Goal: Check status: Check status

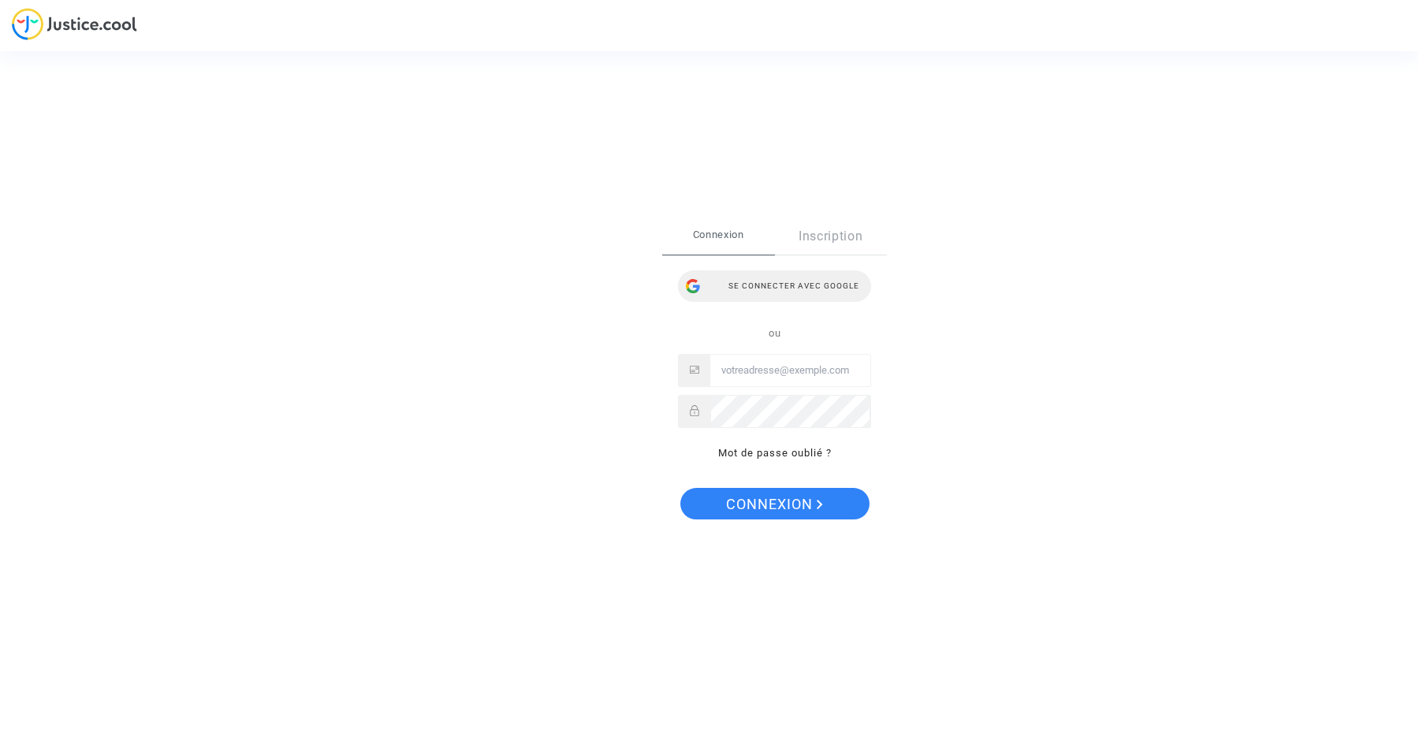
click at [759, 294] on div "Se connecter avec Google" at bounding box center [774, 286] width 193 height 32
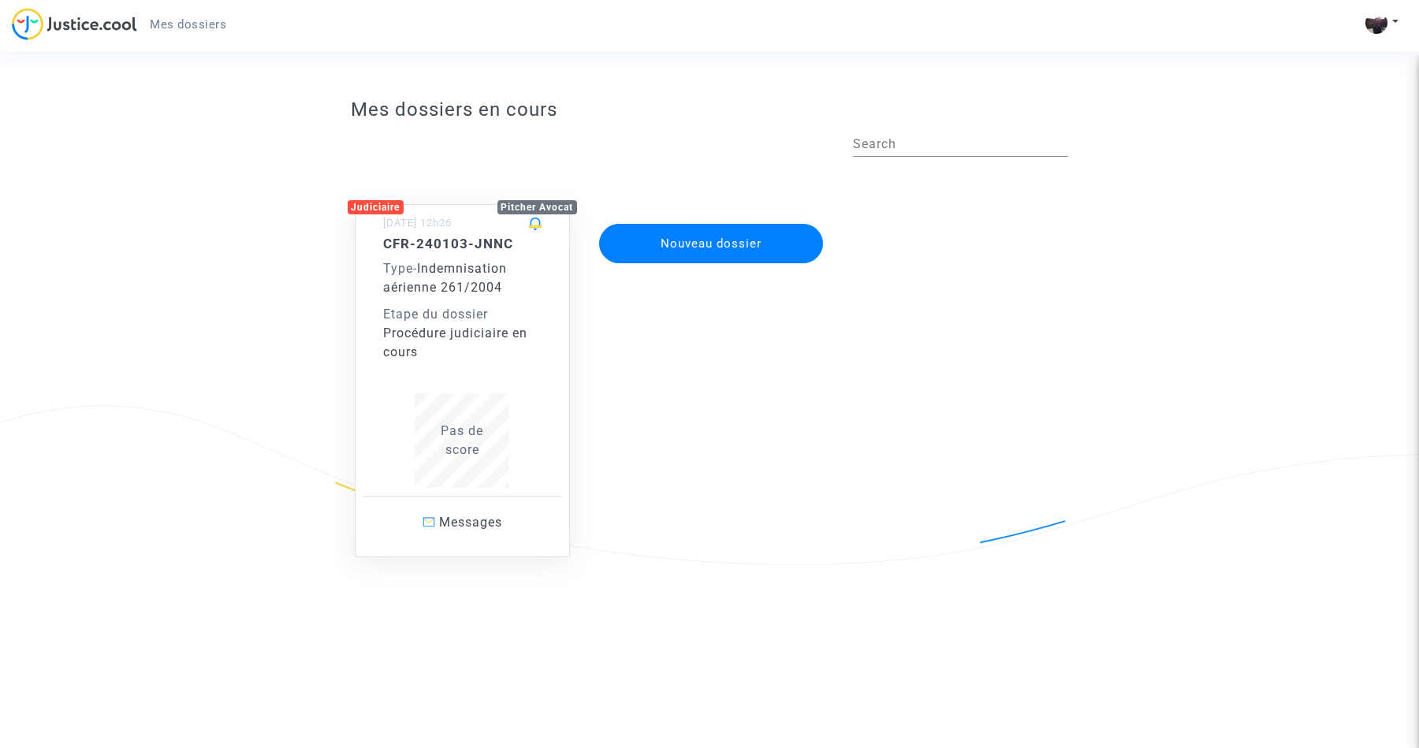
click at [498, 285] on span "Indemnisation aérienne 261/2004" at bounding box center [445, 278] width 124 height 34
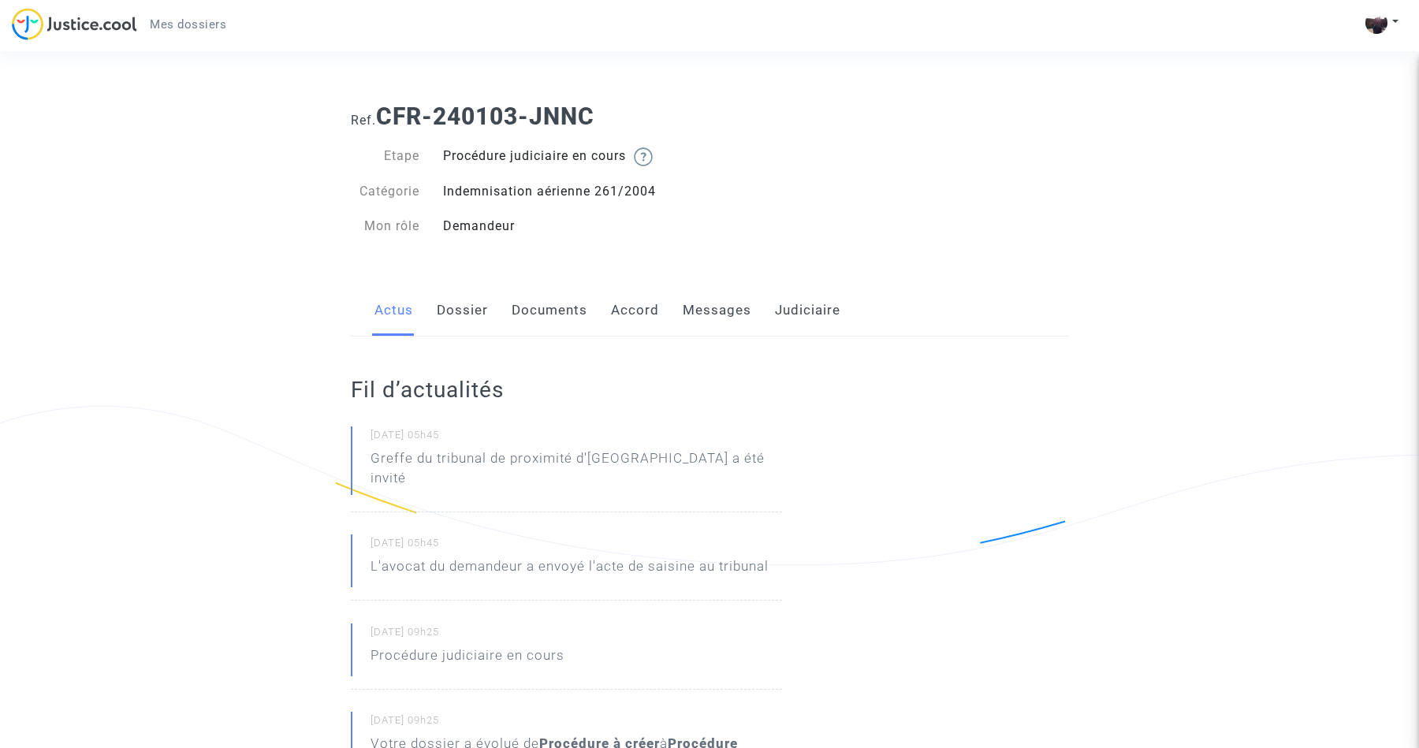
click at [688, 319] on link "Messages" at bounding box center [717, 311] width 69 height 52
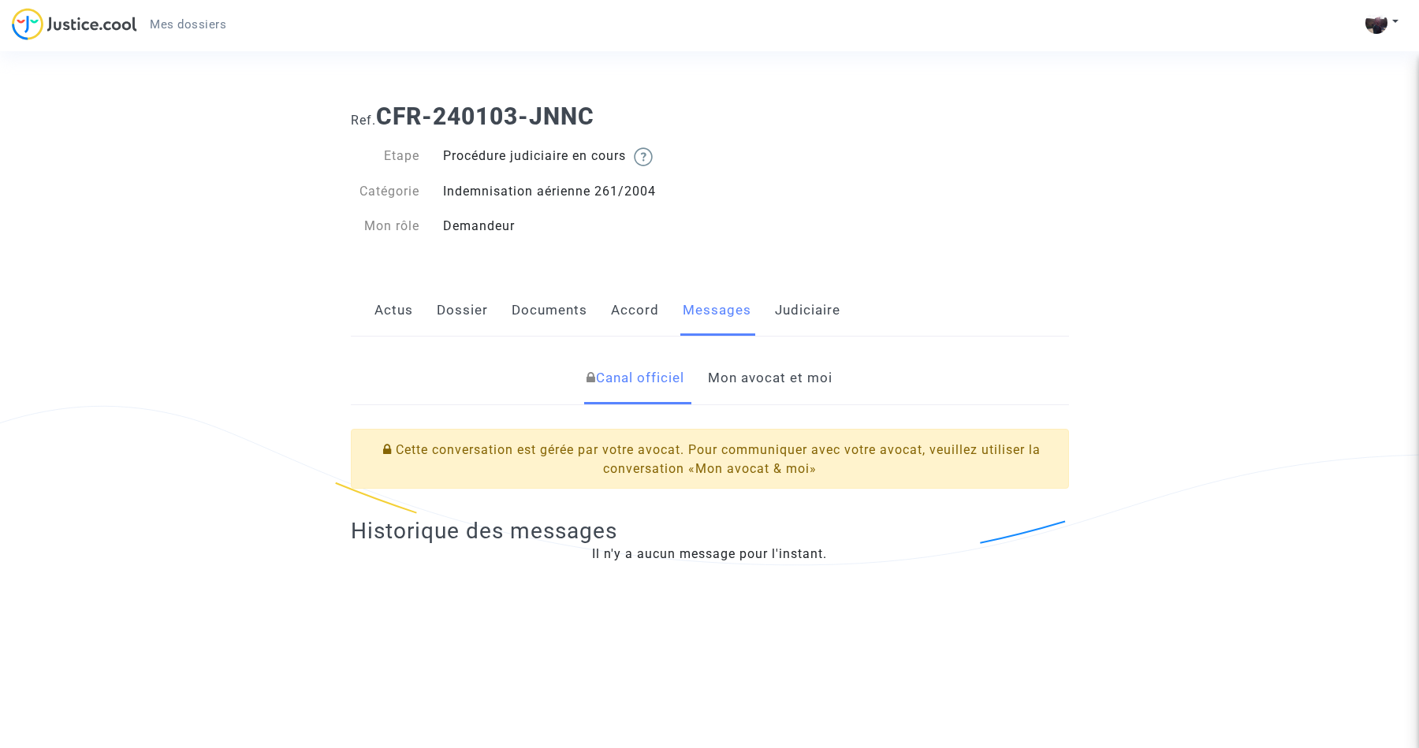
click at [740, 382] on link "Mon avocat et moi" at bounding box center [770, 378] width 125 height 52
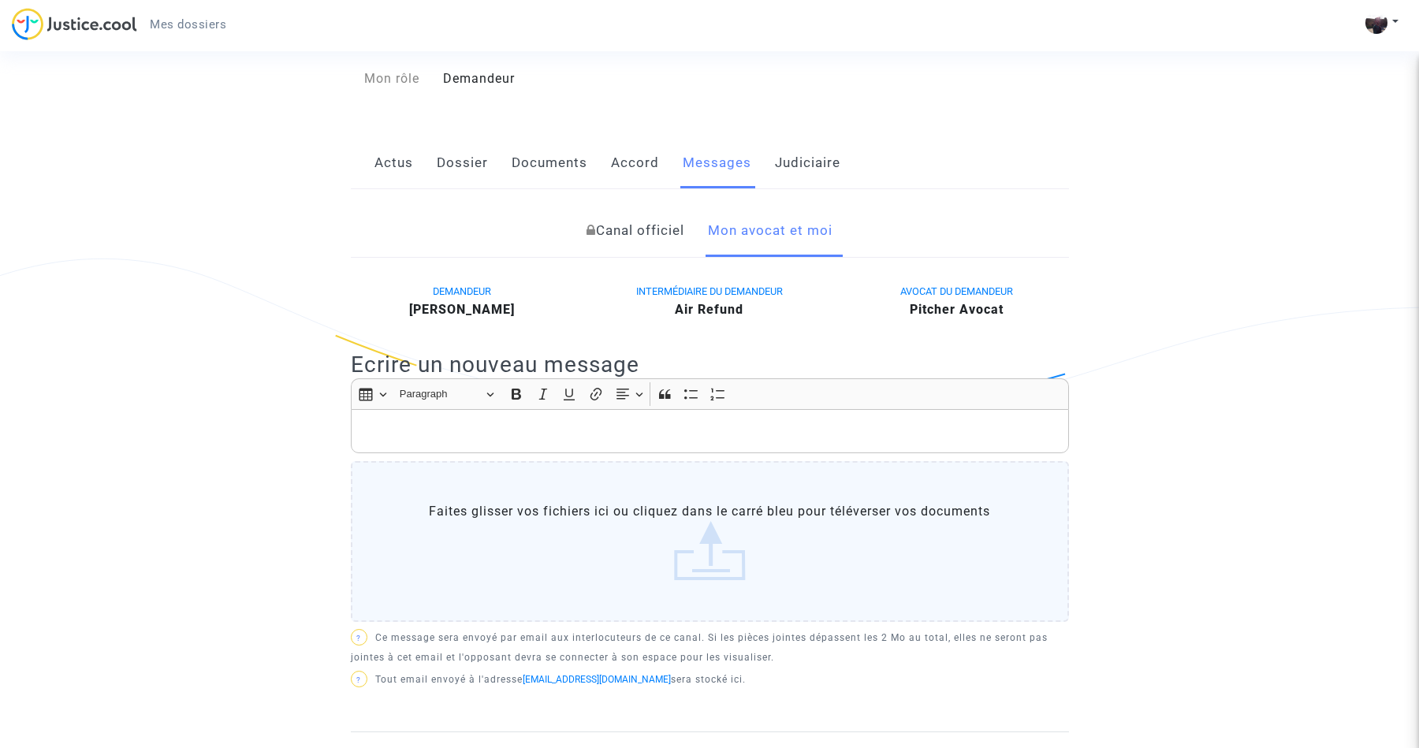
scroll to position [157, 0]
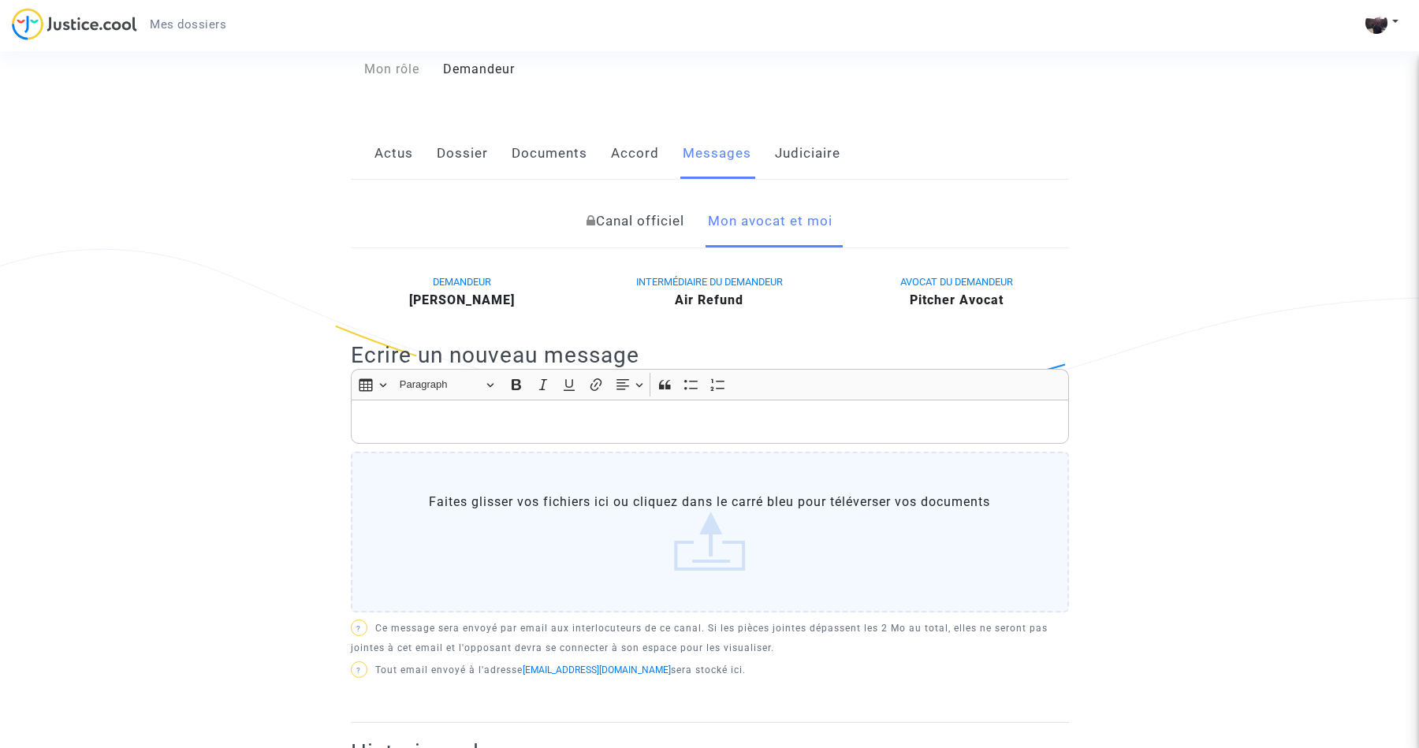
click at [822, 173] on link "Judiciaire" at bounding box center [807, 154] width 65 height 52
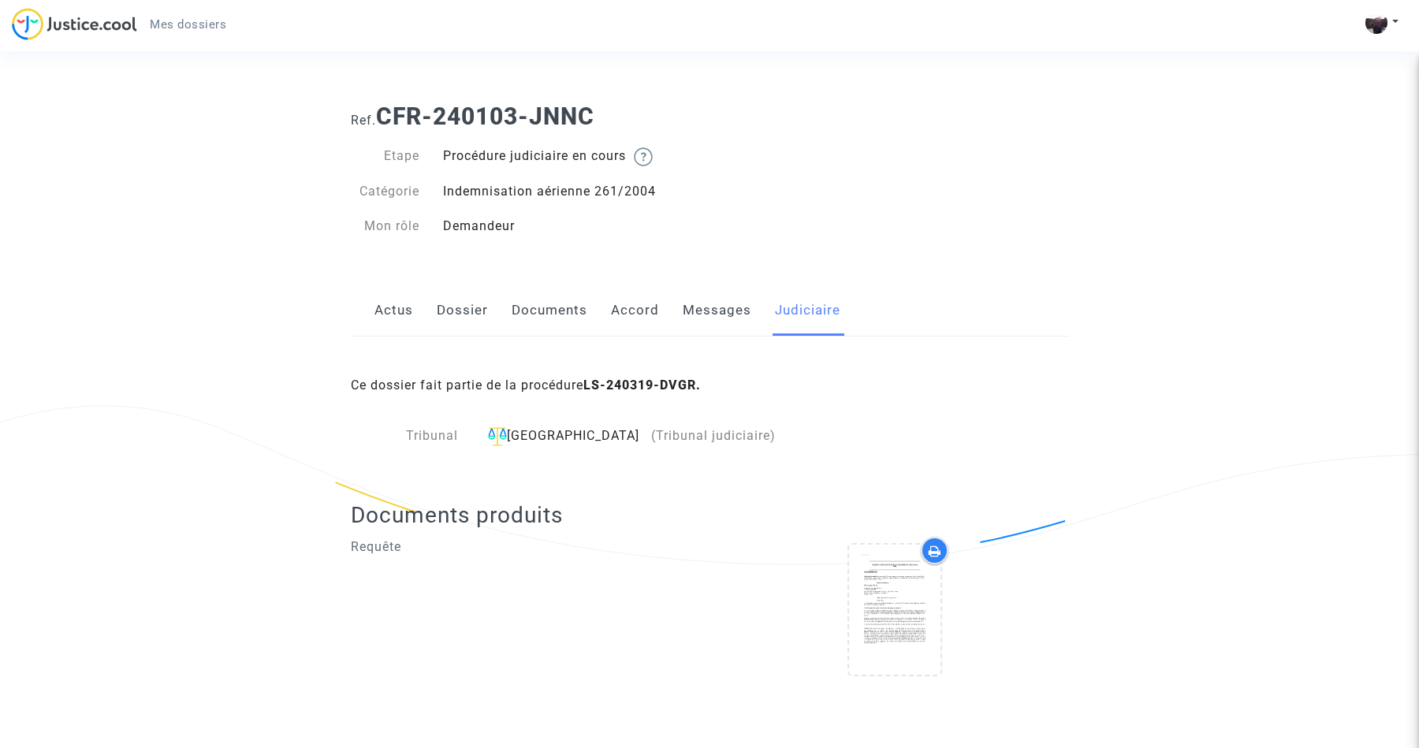
click at [591, 319] on div "Actus Dossier Documents Accord Messages Judiciaire" at bounding box center [710, 311] width 718 height 53
click at [609, 313] on div "Actus Dossier Documents Accord Messages Judiciaire" at bounding box center [710, 311] width 718 height 53
click at [612, 313] on link "Accord" at bounding box center [635, 311] width 48 height 52
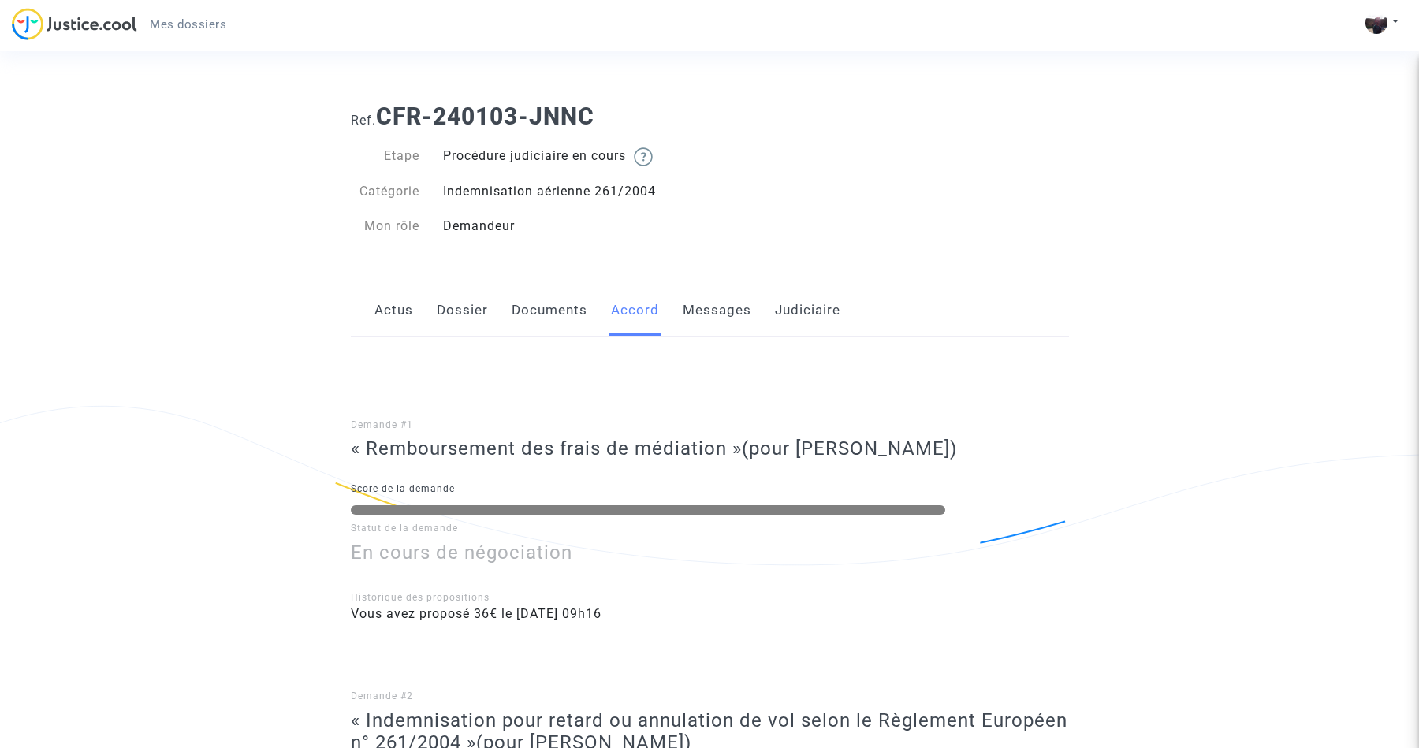
scroll to position [-1, 0]
click at [558, 302] on link "Documents" at bounding box center [550, 311] width 76 height 52
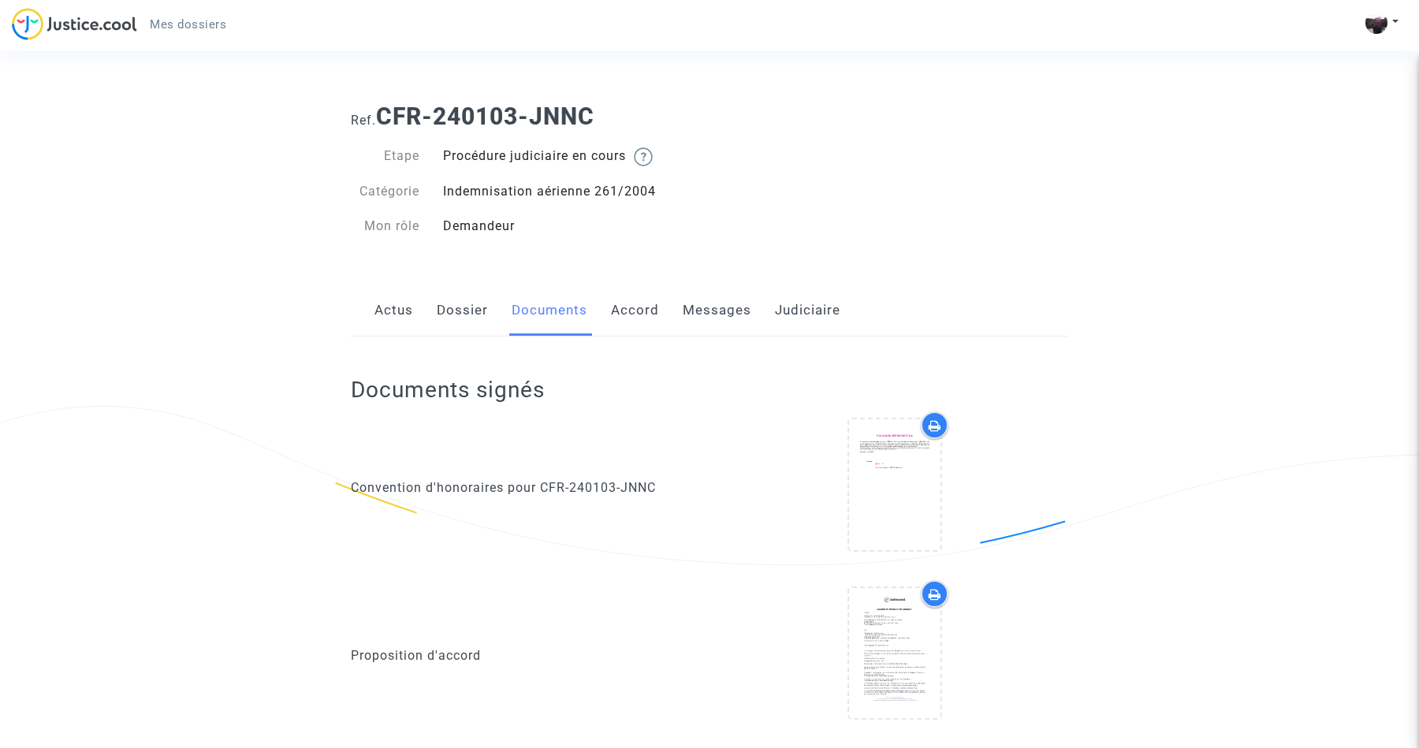
click at [642, 159] on img at bounding box center [643, 156] width 19 height 19
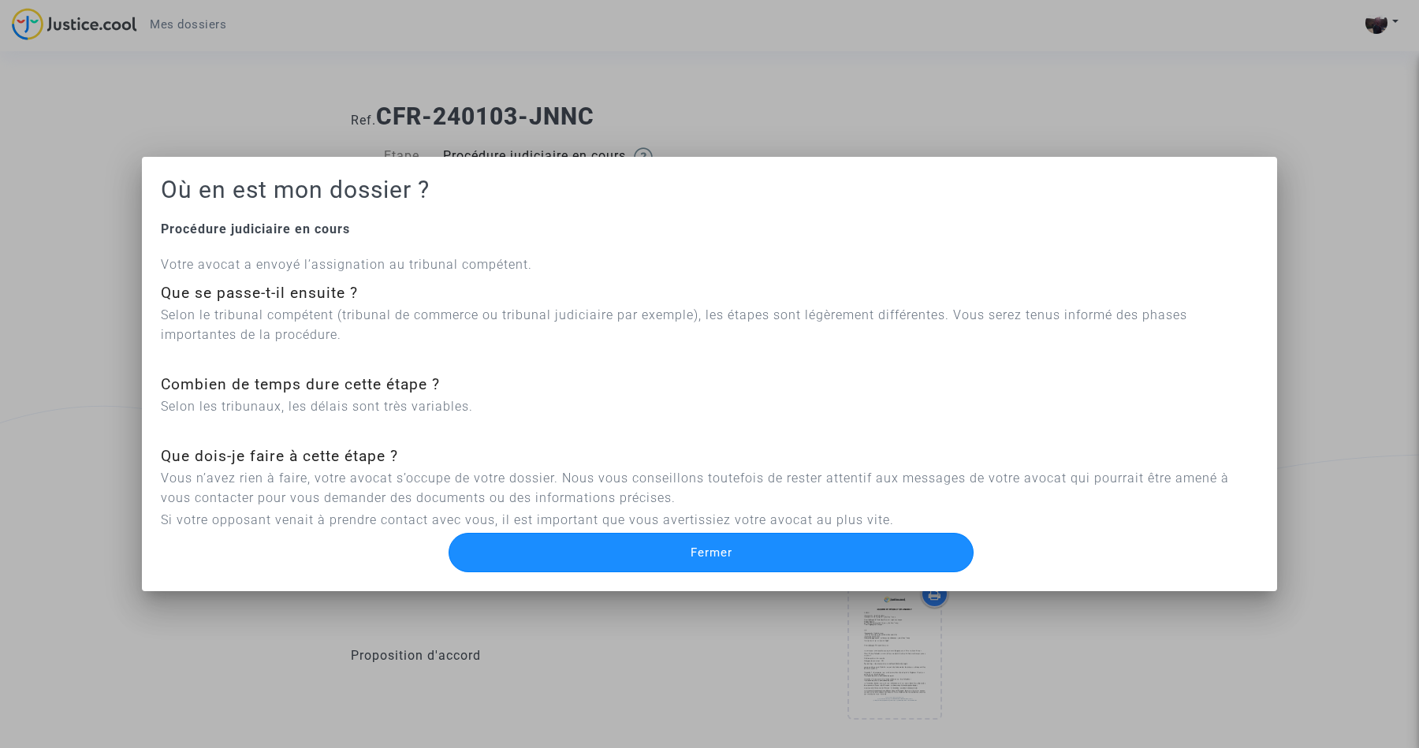
click at [579, 560] on button "Fermer" at bounding box center [711, 552] width 525 height 39
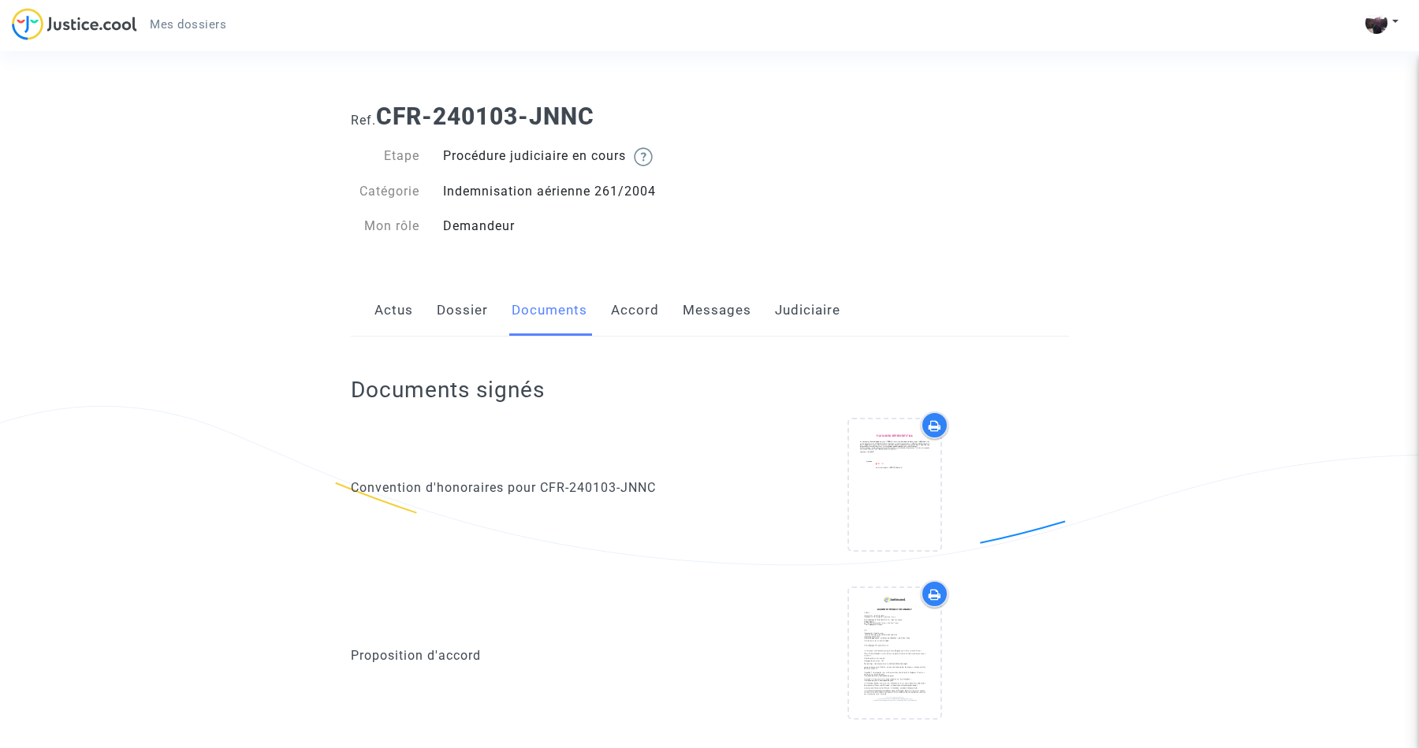
click at [444, 311] on link "Dossier" at bounding box center [462, 311] width 51 height 52
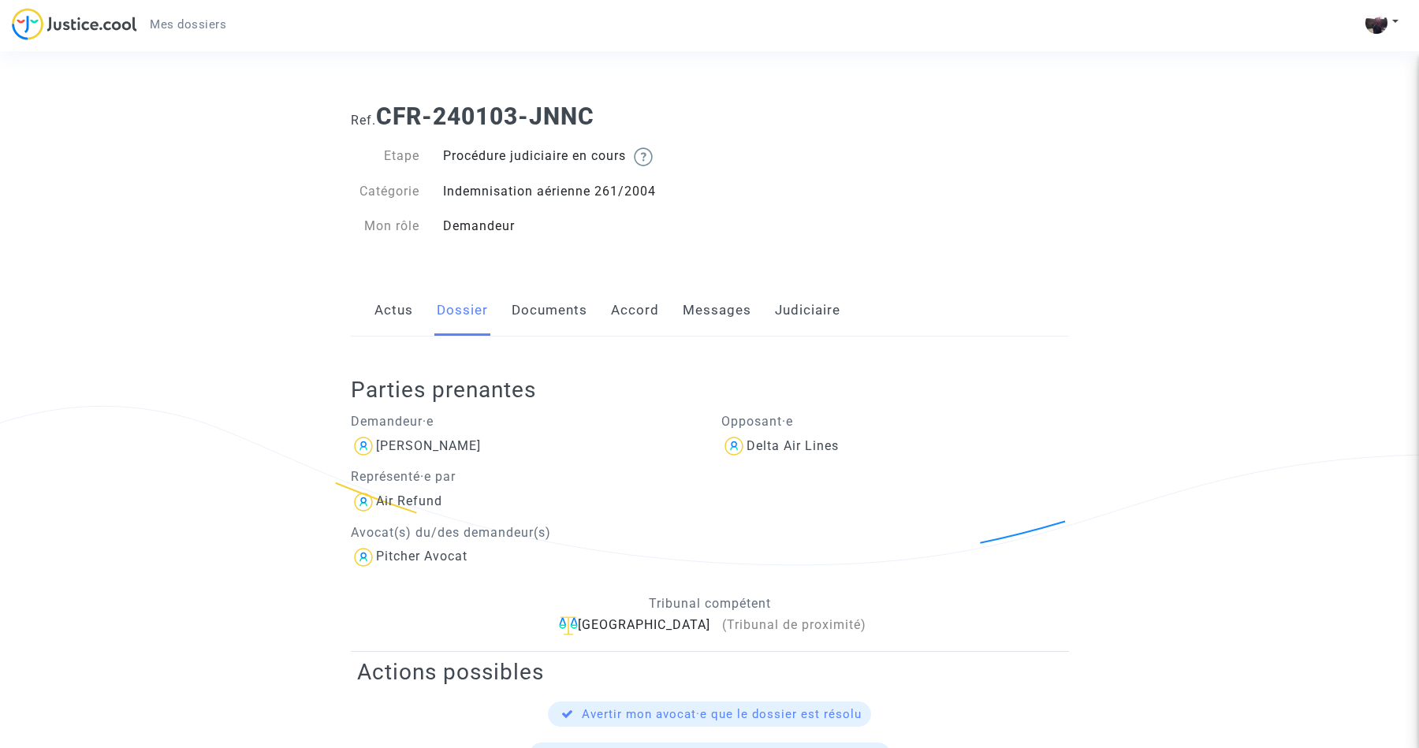
click at [393, 322] on link "Actus" at bounding box center [394, 311] width 39 height 52
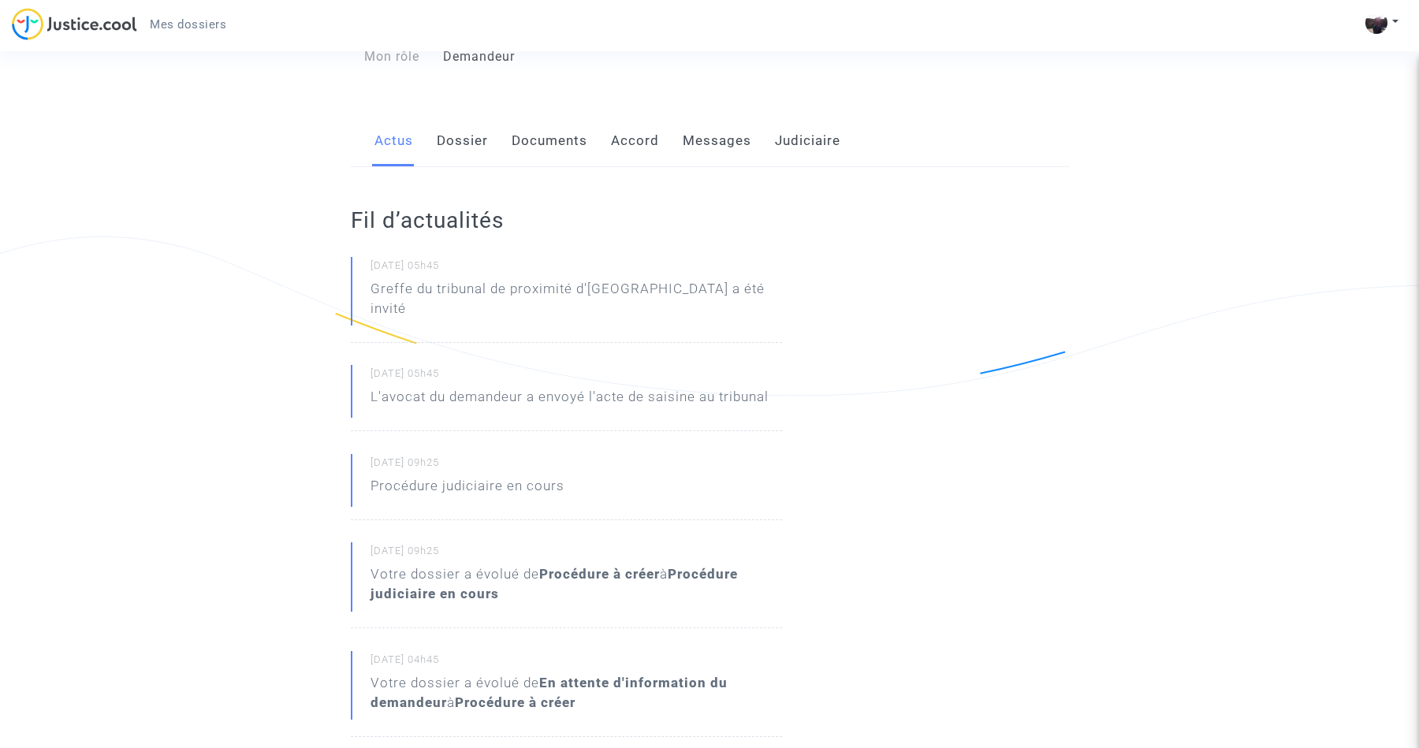
scroll to position [171, 0]
